Goal: Task Accomplishment & Management: Manage account settings

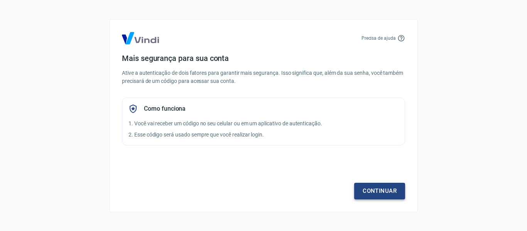
click at [382, 194] on link "Continuar" at bounding box center [379, 191] width 51 height 16
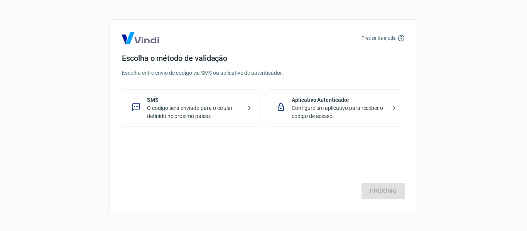
click at [288, 113] on div at bounding box center [280, 107] width 15 height 17
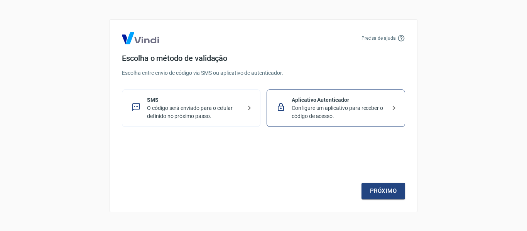
click at [298, 109] on p "Configure um aplicativo para receber o código de acesso." at bounding box center [338, 112] width 94 height 16
click at [371, 194] on link "Próximo" at bounding box center [383, 191] width 44 height 16
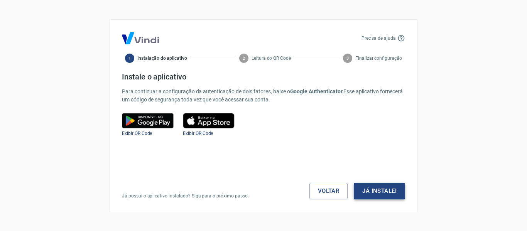
click at [363, 190] on button "Já instalei" at bounding box center [379, 191] width 51 height 16
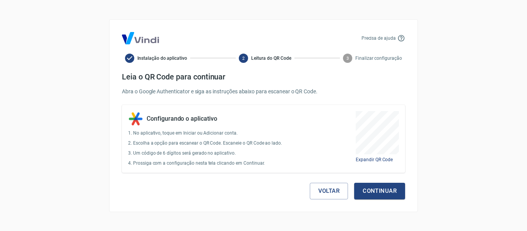
click at [483, 109] on div "Precisa de ajuda Instalação do aplicativo 2 Leitura do QR Code 3 Finalizar conf…" at bounding box center [263, 115] width 527 height 231
click at [396, 186] on button "Continuar" at bounding box center [379, 191] width 51 height 16
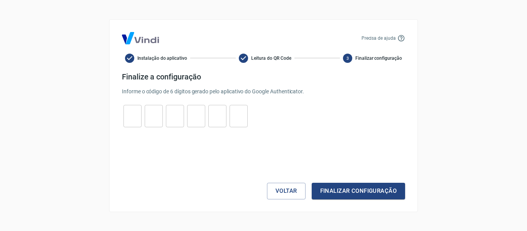
click at [127, 117] on input "tel" at bounding box center [132, 116] width 18 height 17
type input "1"
type input "6"
type input "2"
type input "4"
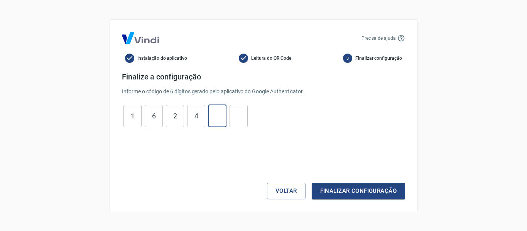
type input "8"
type input "6"
click at [312, 183] on button "Finalizar configuração" at bounding box center [358, 191] width 93 height 16
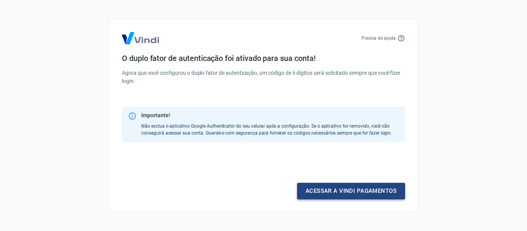
click at [339, 190] on link "Acessar a Vindi pagamentos" at bounding box center [351, 191] width 108 height 16
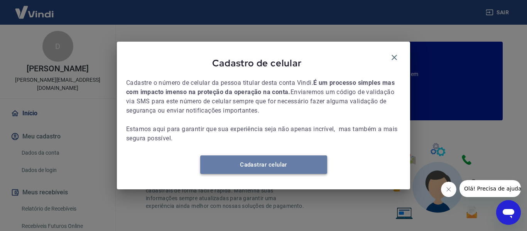
click at [265, 173] on link "Cadastrar celular" at bounding box center [263, 164] width 127 height 19
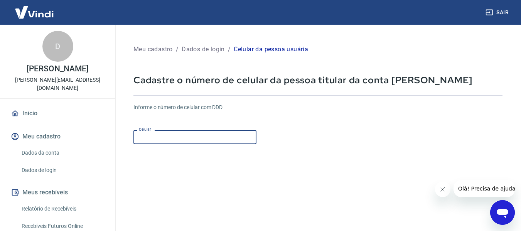
click at [205, 139] on input "Celular" at bounding box center [194, 137] width 123 height 14
type input "[PHONE_NUMBER]"
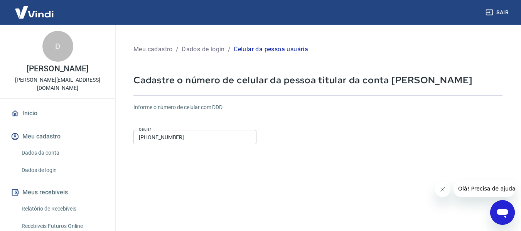
click at [335, 128] on div "Informe o número de celular com DDD Celular [PHONE_NUMBER] Celular" at bounding box center [317, 124] width 369 height 42
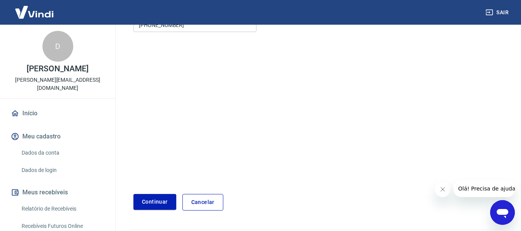
scroll to position [134, 0]
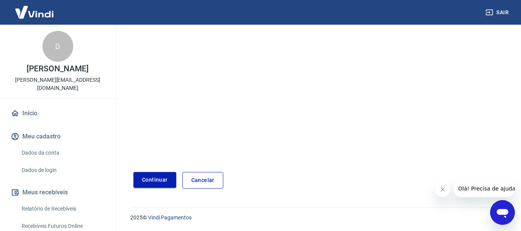
click at [175, 175] on button "Continuar" at bounding box center [154, 180] width 43 height 16
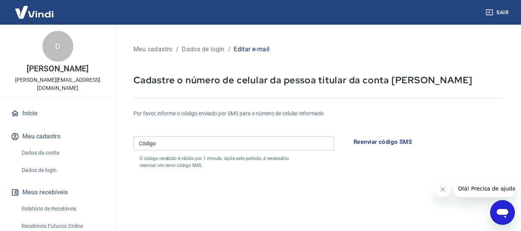
click at [35, 145] on link "Dados da conta" at bounding box center [63, 153] width 88 height 16
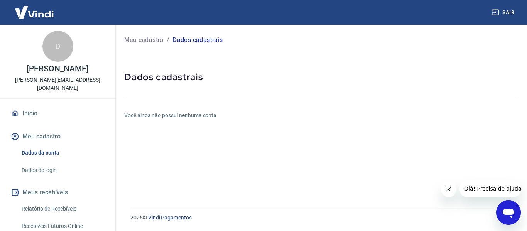
click at [50, 162] on link "Dados de login" at bounding box center [63, 170] width 88 height 16
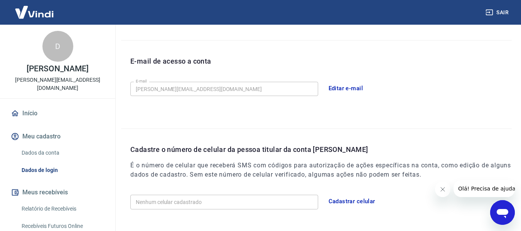
scroll to position [237, 0]
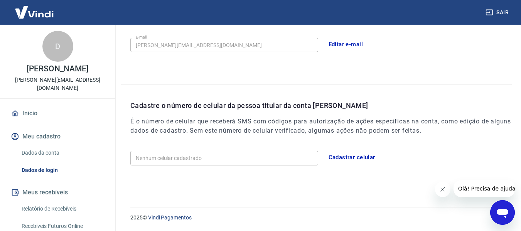
click at [39, 15] on img at bounding box center [34, 12] width 50 height 24
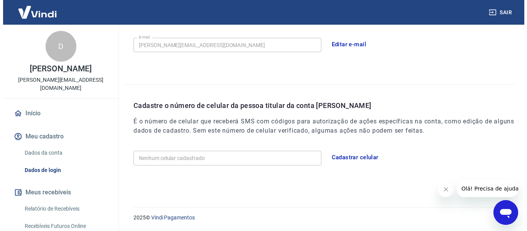
scroll to position [482, 0]
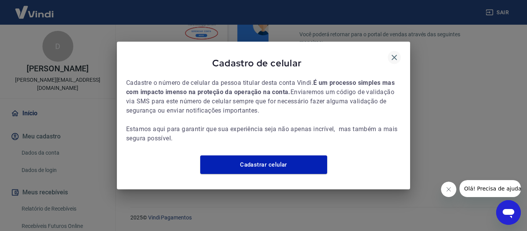
click at [394, 54] on icon "button" at bounding box center [393, 57] width 9 height 9
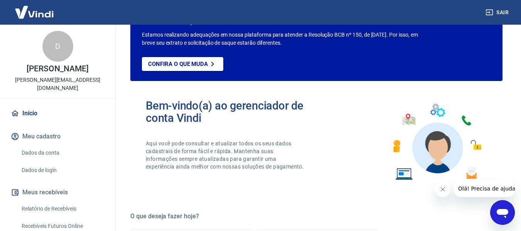
scroll to position [0, 0]
